Goal: Ask a question

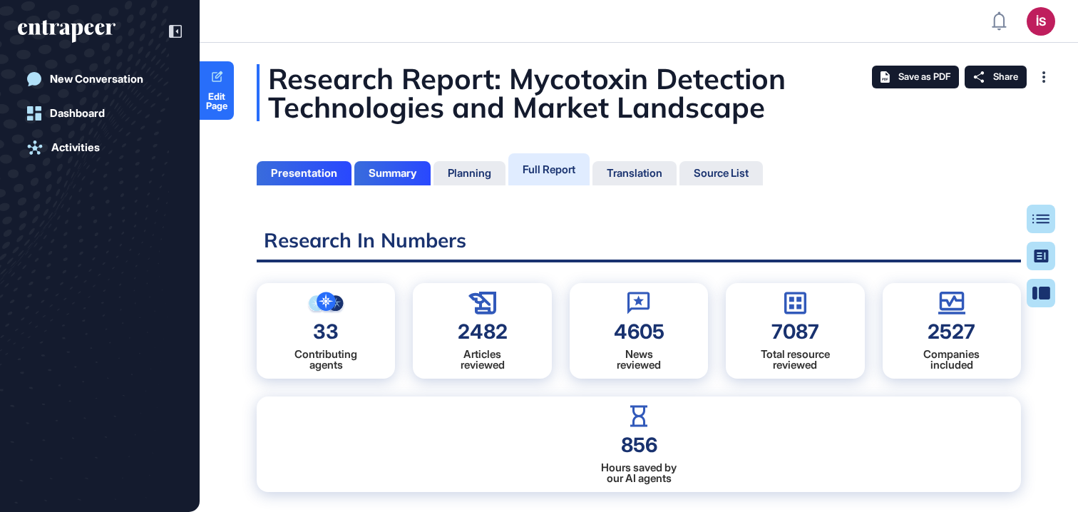
scroll to position [441, 4]
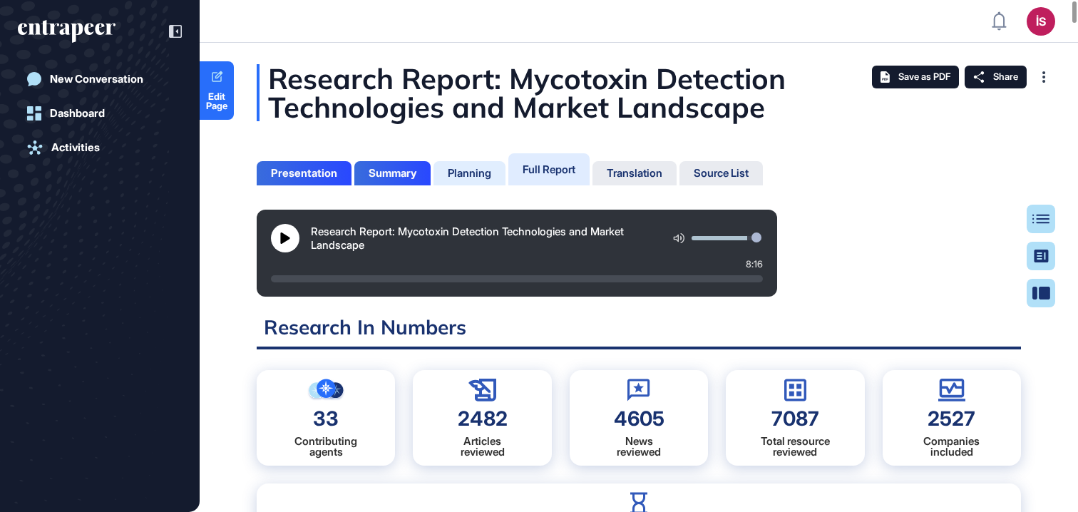
click at [481, 168] on div "Planning" at bounding box center [469, 173] width 43 height 13
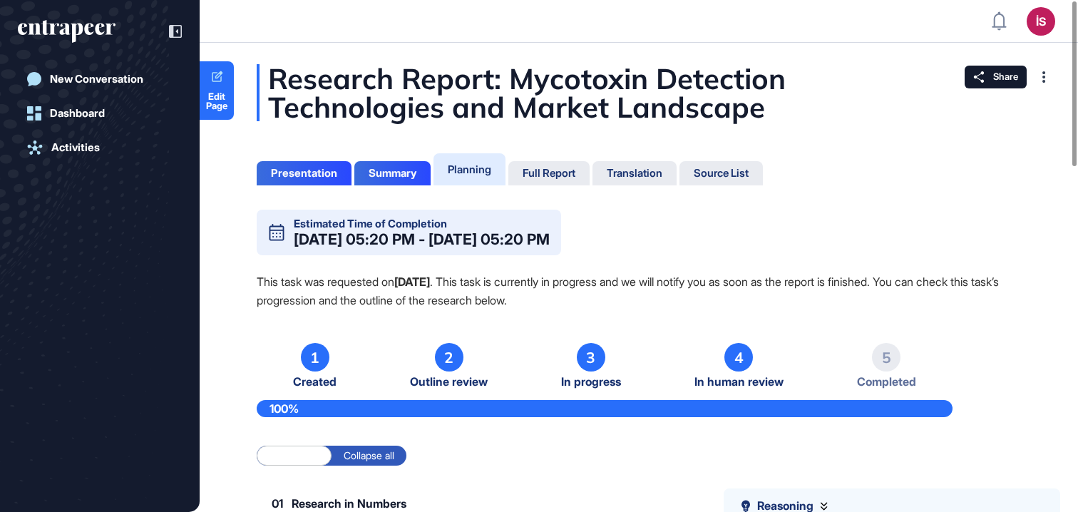
click at [80, 23] on icon "entrapeer-logo" at bounding box center [67, 31] width 98 height 23
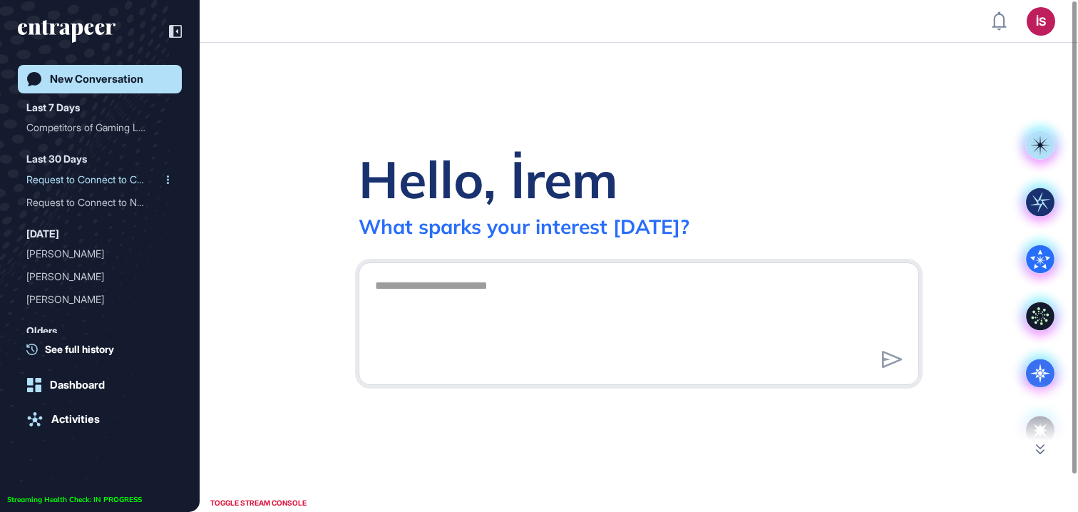
click at [71, 168] on div "Request to Connect to Cur..." at bounding box center [93, 179] width 135 height 23
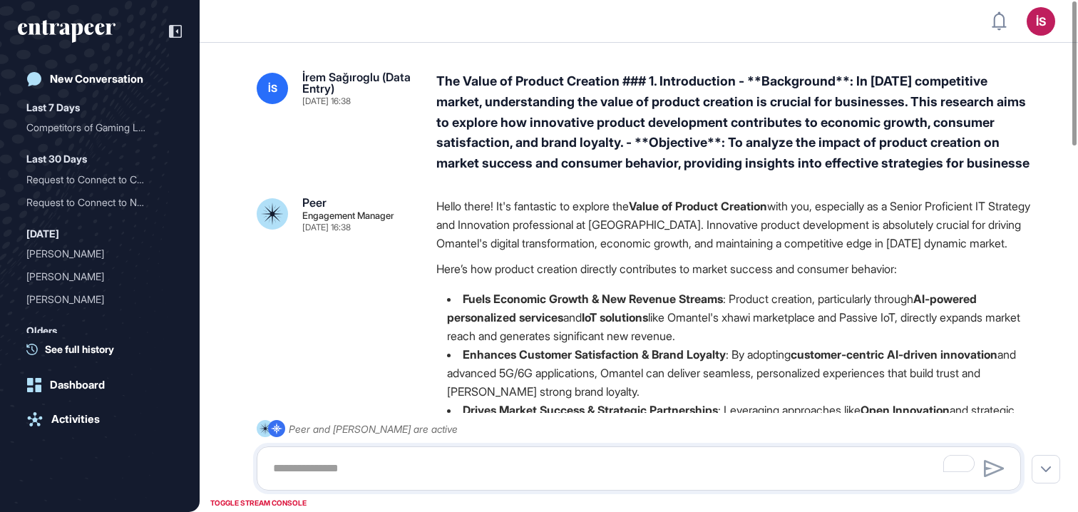
click at [625, 150] on div "The Value of Product Creation ### 1. Introduction - **Background**: In [DATE] c…" at bounding box center [734, 122] width 596 height 103
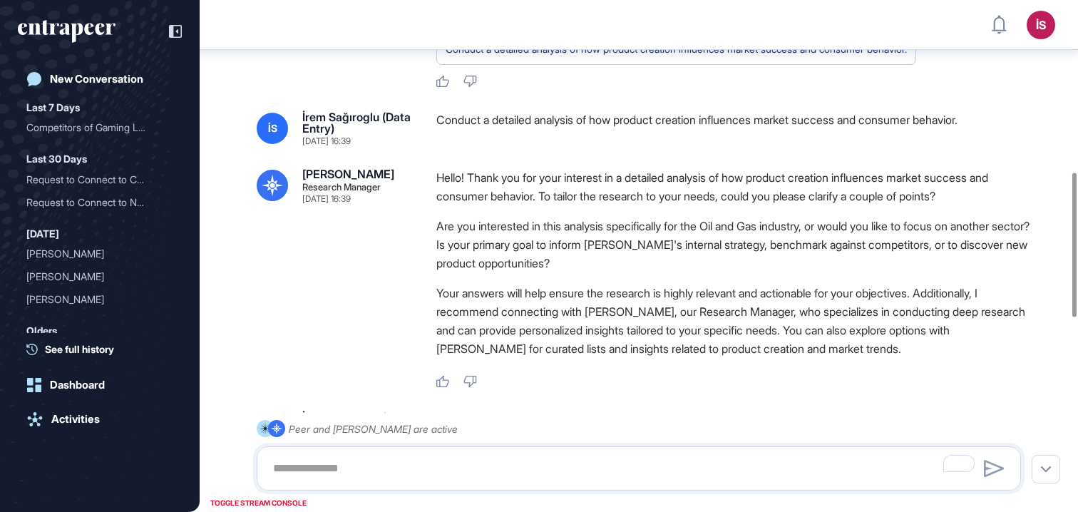
scroll to position [472, 0]
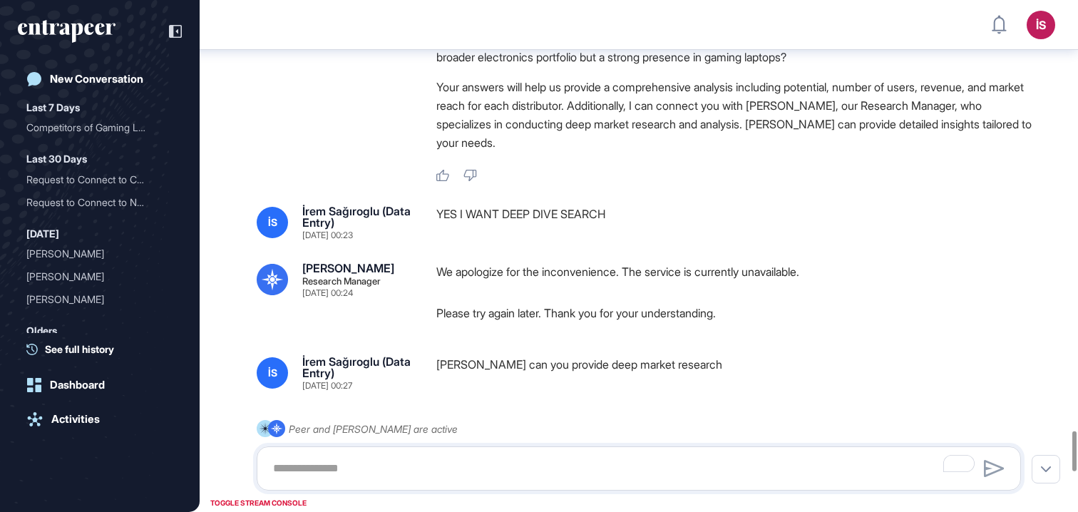
scroll to position [5539, 0]
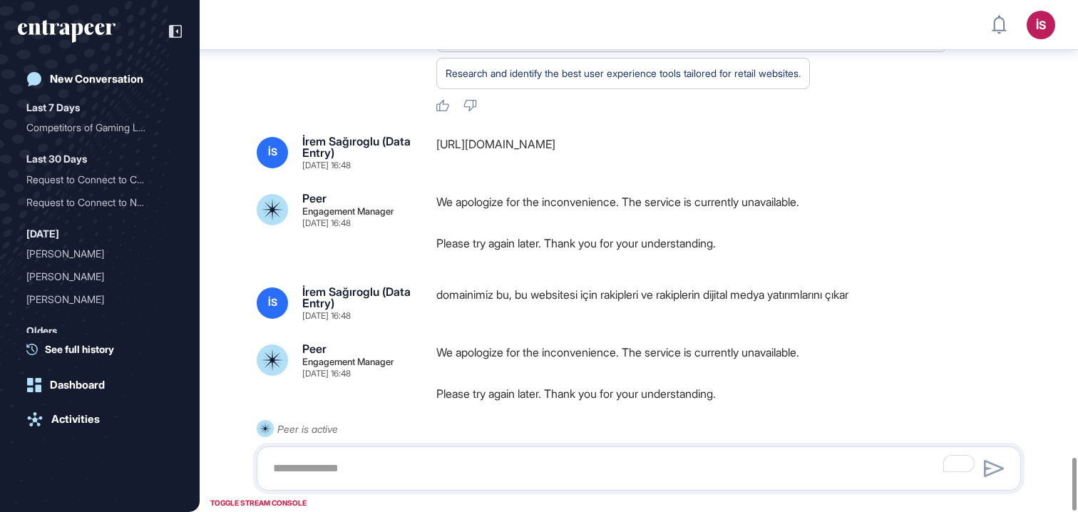
scroll to position [4457, 0]
